Goal: Information Seeking & Learning: Find specific fact

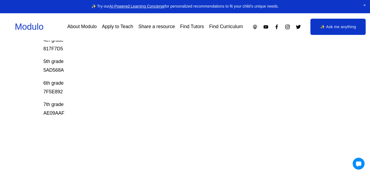
scroll to position [197, 0]
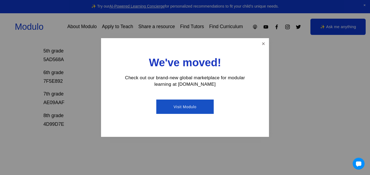
click at [269, 46] on div "We've moved! Check out our brand-new global marketplace for modular learning at…" at bounding box center [185, 87] width 168 height 99
click at [266, 46] on link "Close" at bounding box center [263, 43] width 9 height 9
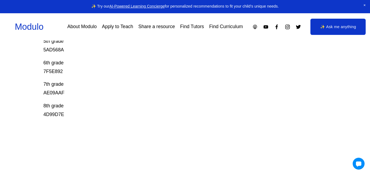
scroll to position [207, 0]
drag, startPoint x: 69, startPoint y: 112, endPoint x: 30, endPoint y: 114, distance: 39.9
click at [30, 114] on div "Prodigy Game Codes Prodigy is our go-to mastery- based tool to give kids lots o…" at bounding box center [185, 21] width 370 height 327
copy p "4D99D7E"
drag, startPoint x: 65, startPoint y: 92, endPoint x: 29, endPoint y: 92, distance: 36.6
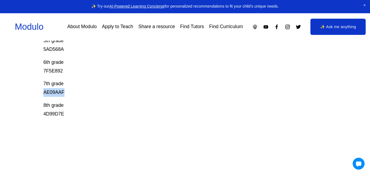
click at [29, 92] on div "Prodigy Game Codes Prodigy is our go-to mastery- based tool to give kids lots o…" at bounding box center [185, 21] width 370 height 327
drag, startPoint x: 39, startPoint y: 90, endPoint x: 73, endPoint y: 89, distance: 34.4
click at [73, 89] on div "Prodigy Game Codes Prodigy is our go-to mastery- based tool to give kids lots o…" at bounding box center [185, 21] width 370 height 327
copy p "AE09AAF"
